Goal: Communication & Community: Participate in discussion

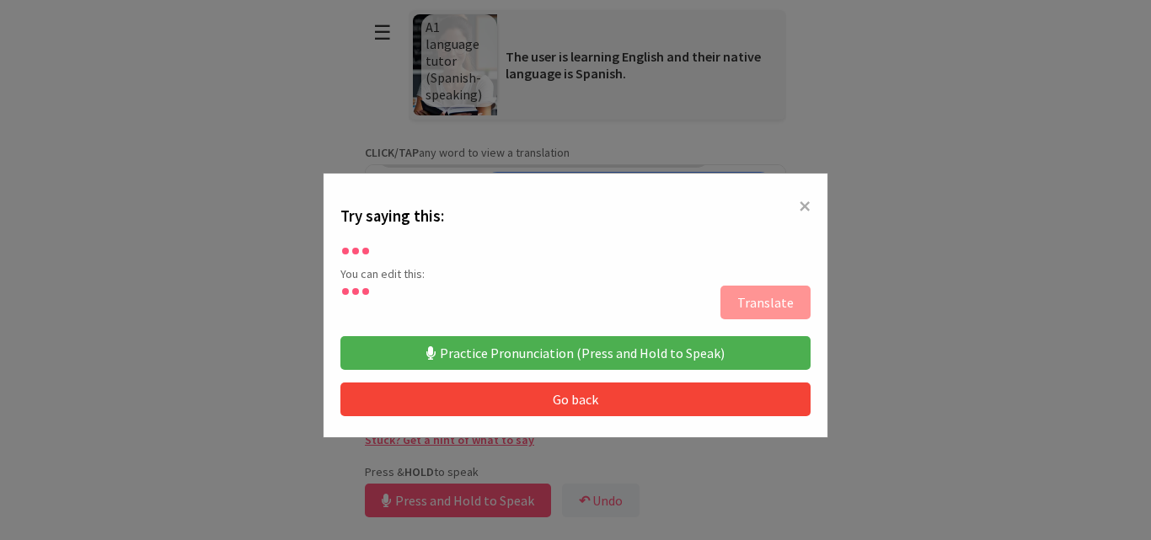
scroll to position [67, 0]
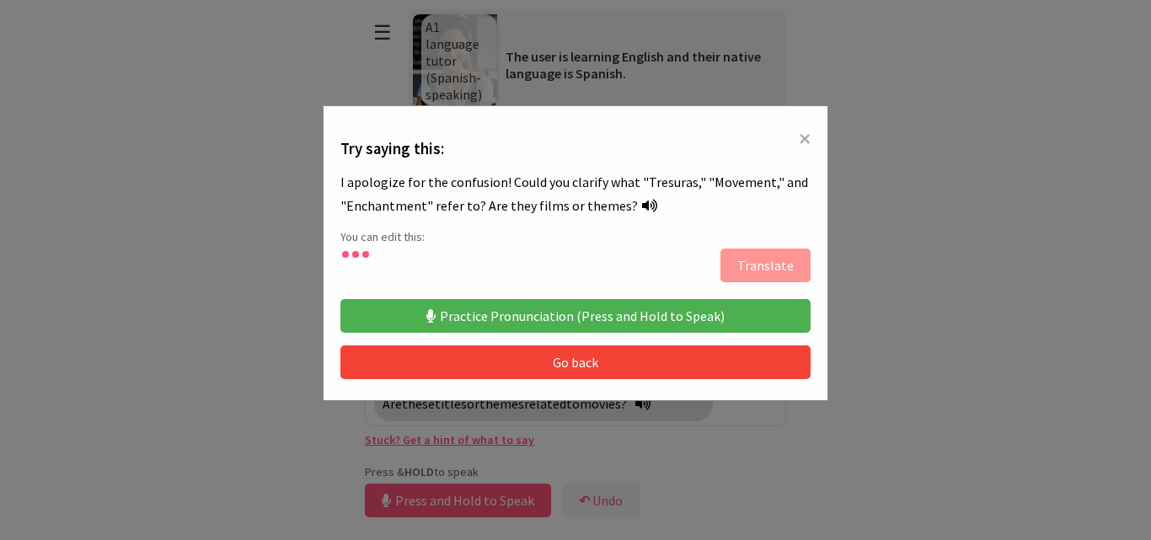
click at [799, 133] on span "×" at bounding box center [805, 138] width 12 height 30
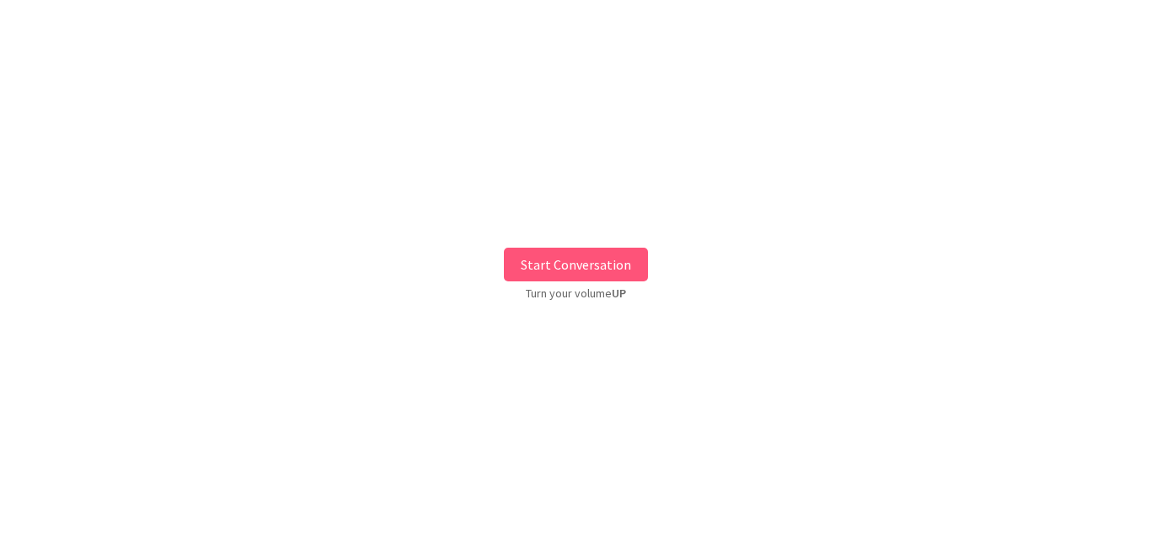
click at [609, 255] on button "Start Conversation" at bounding box center [576, 265] width 144 height 34
